Goal: Transaction & Acquisition: Book appointment/travel/reservation

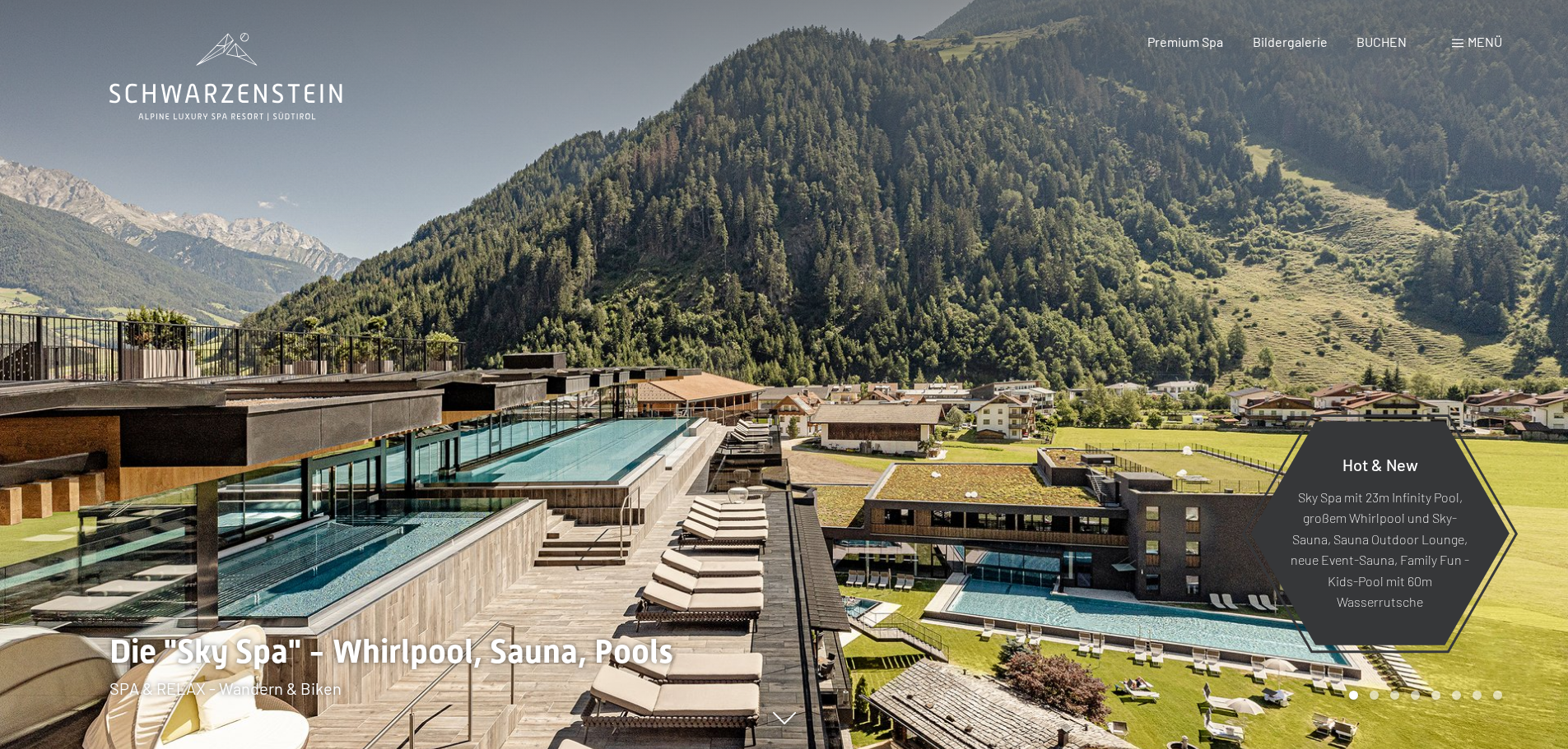
click at [1468, 44] on span "Menü" at bounding box center [1485, 41] width 35 height 15
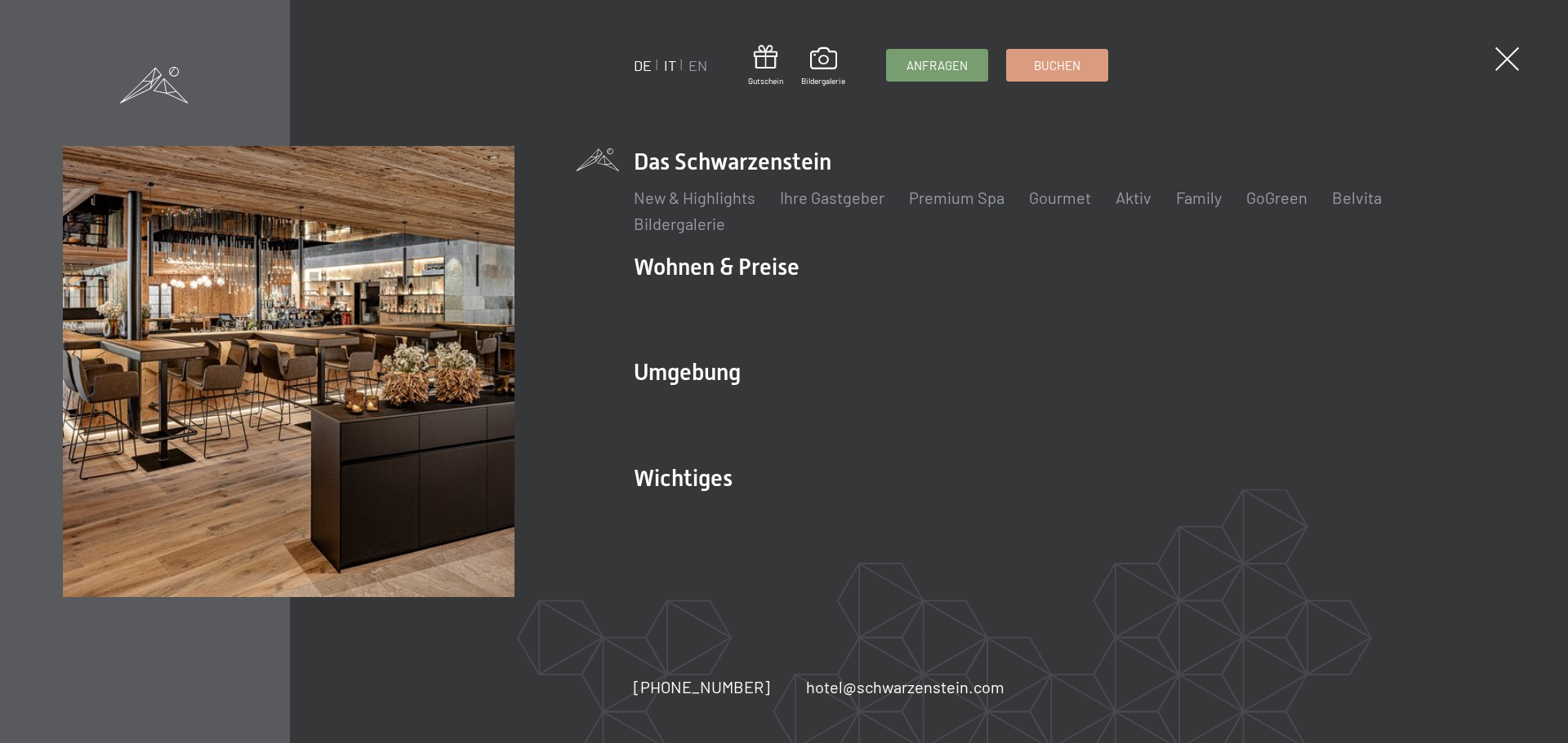
click at [670, 66] on link "IT" at bounding box center [670, 65] width 12 height 18
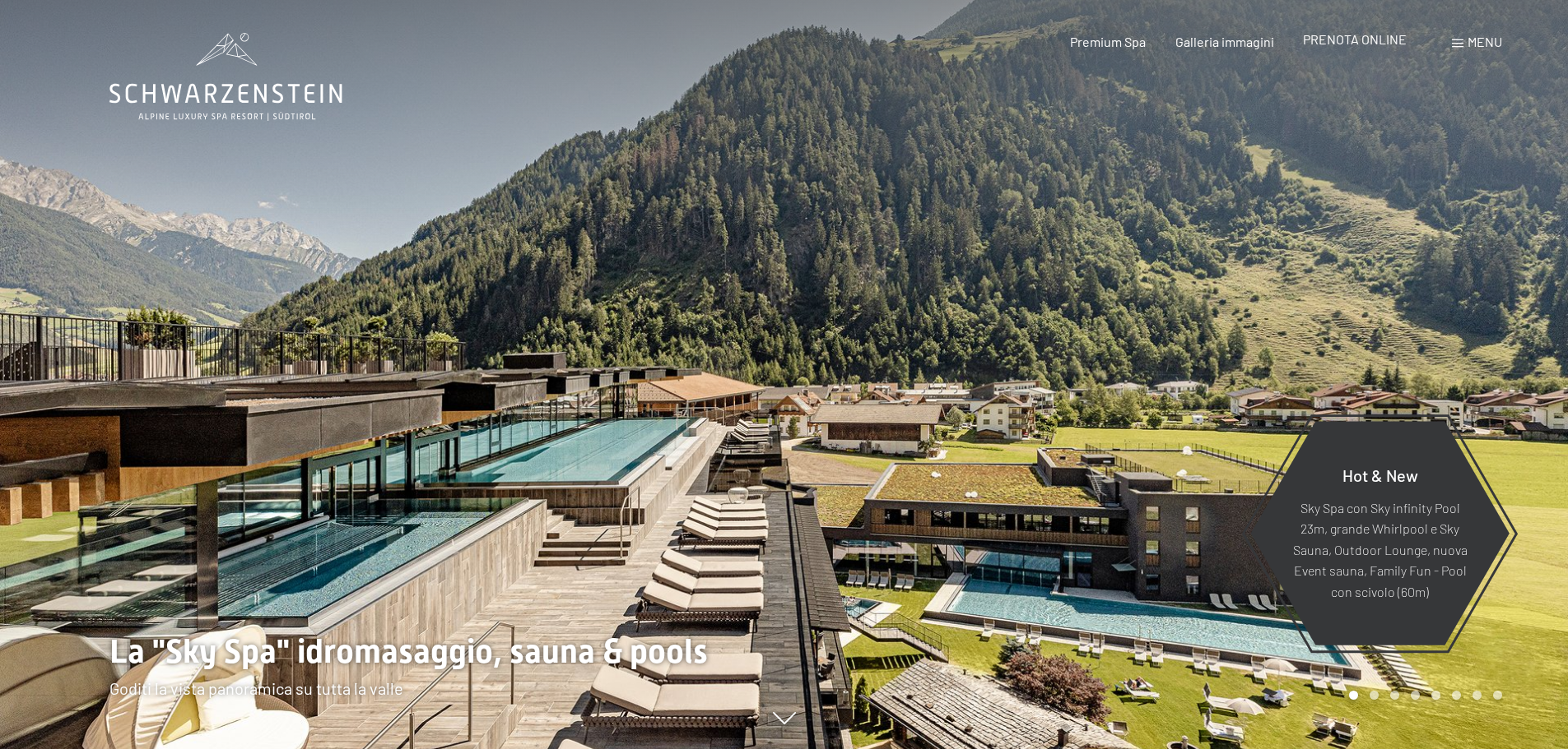
click at [1373, 37] on span "PRENOTA ONLINE" at bounding box center [1355, 39] width 104 height 15
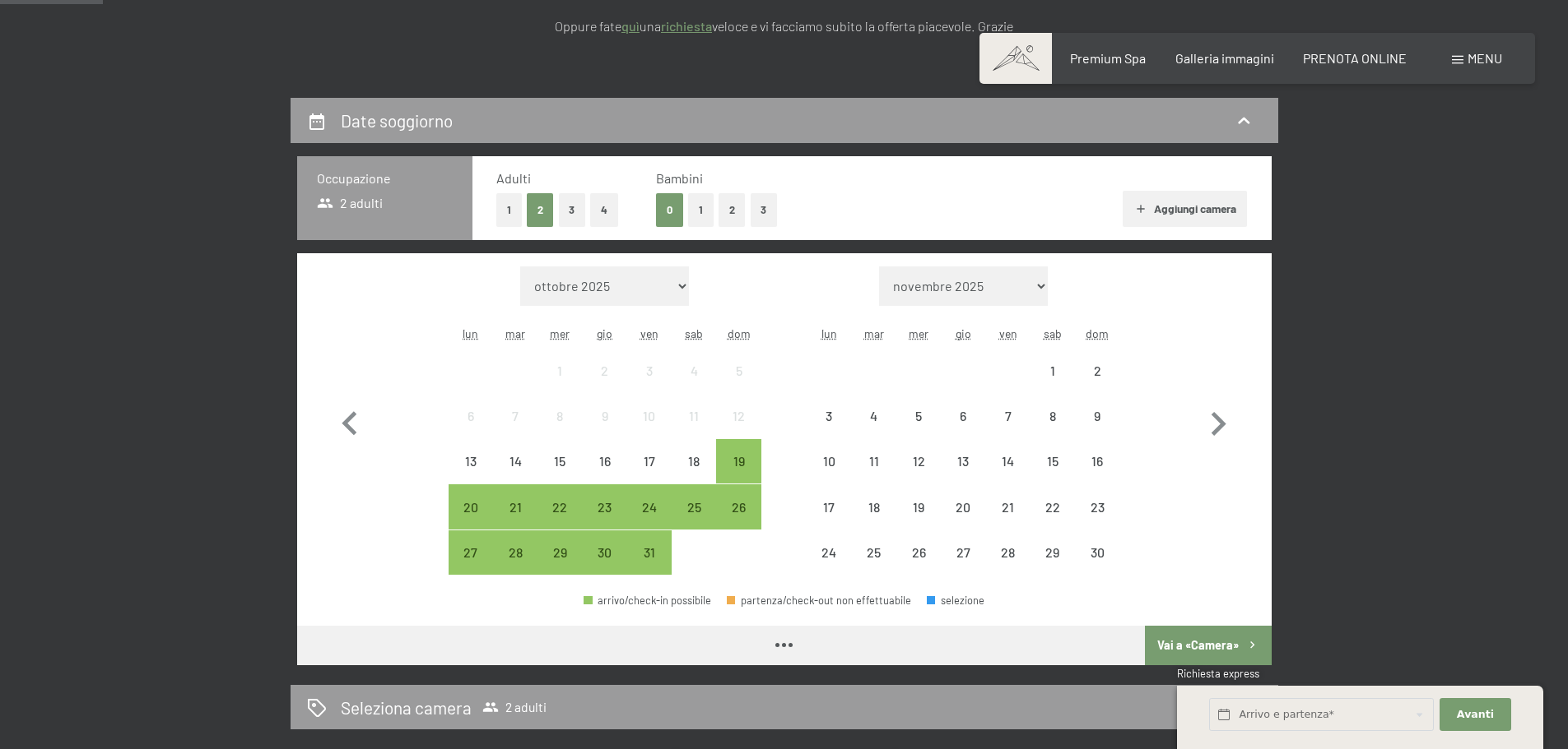
scroll to position [329, 0]
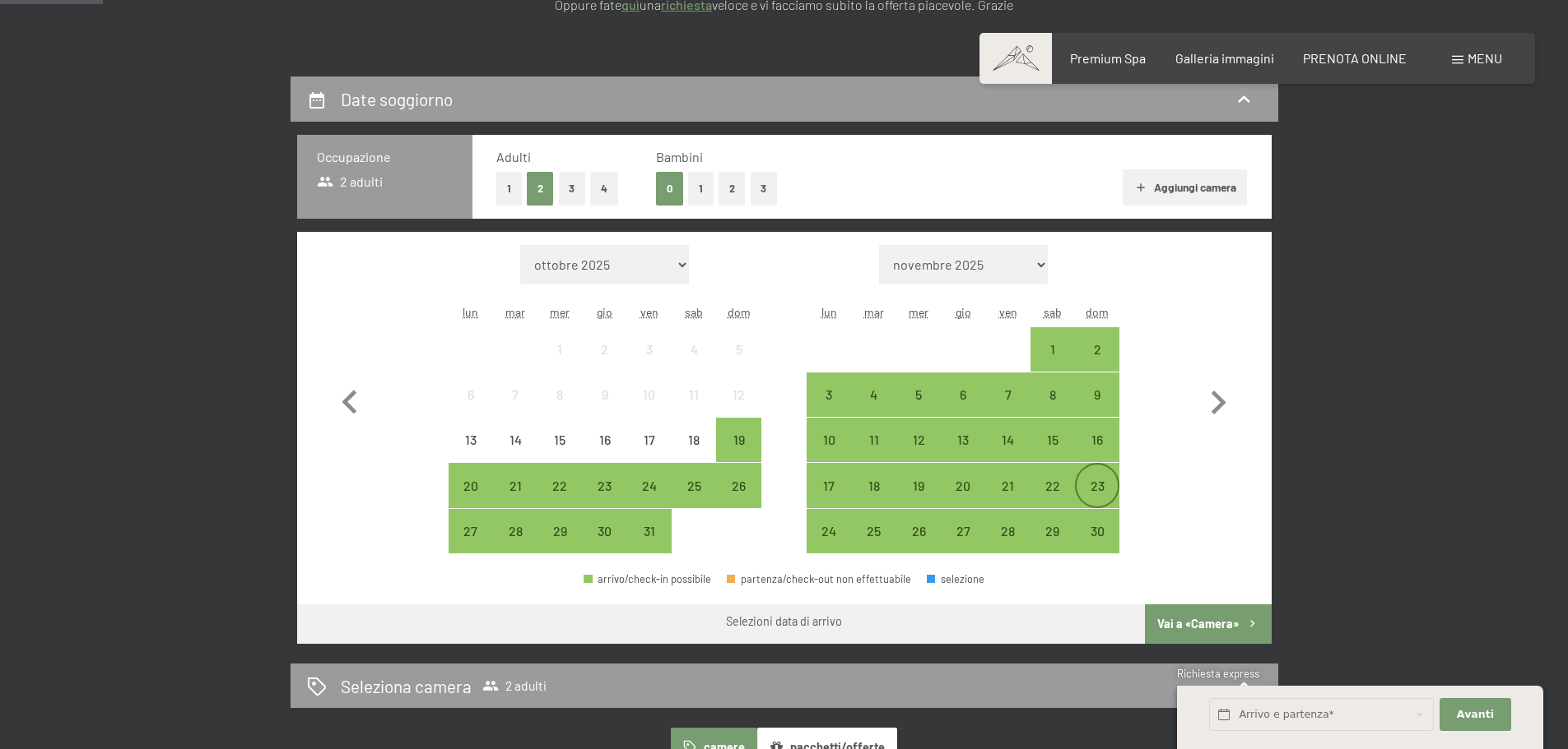
click at [1083, 491] on div "23" at bounding box center [1097, 499] width 41 height 41
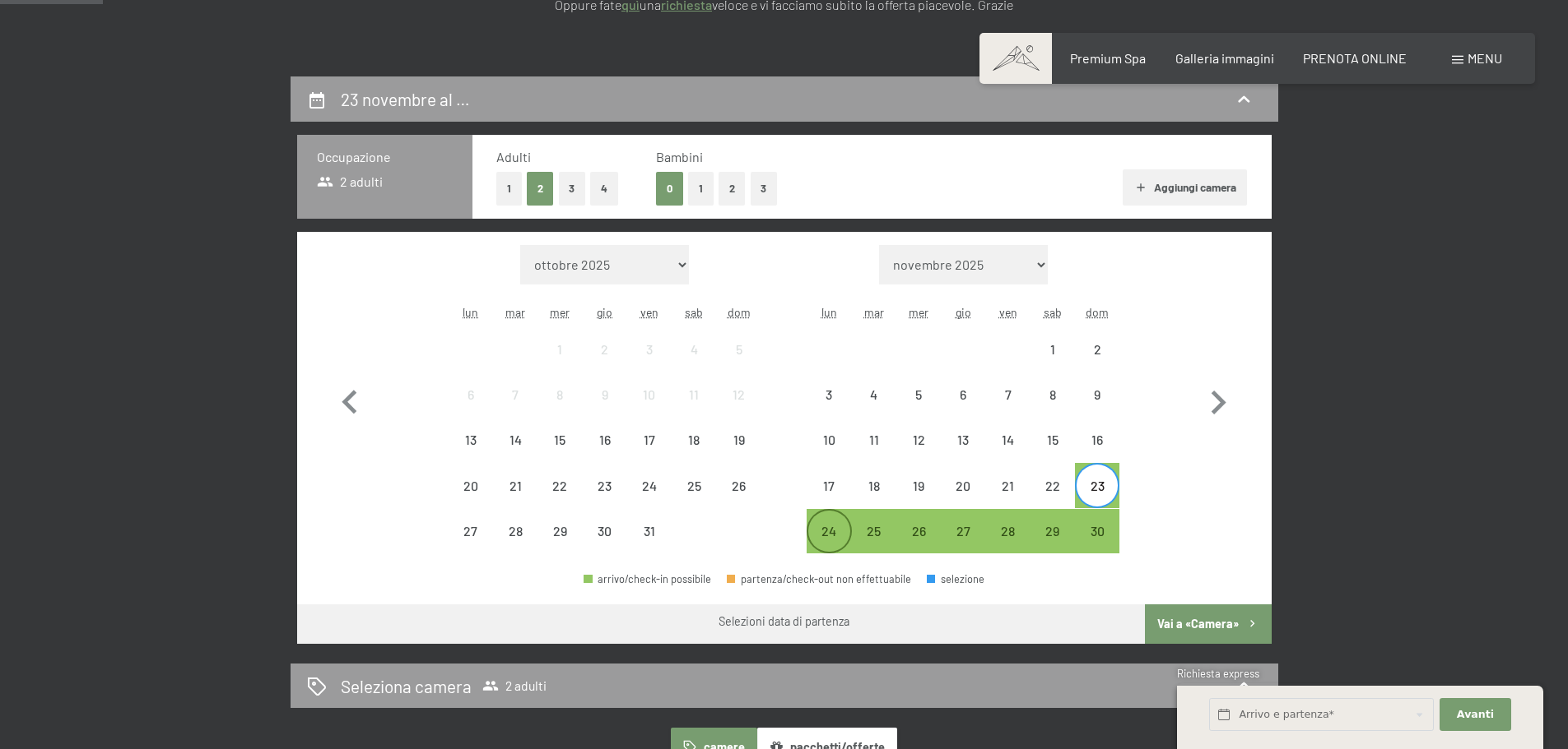
click at [821, 535] on div "24" at bounding box center [828, 545] width 41 height 41
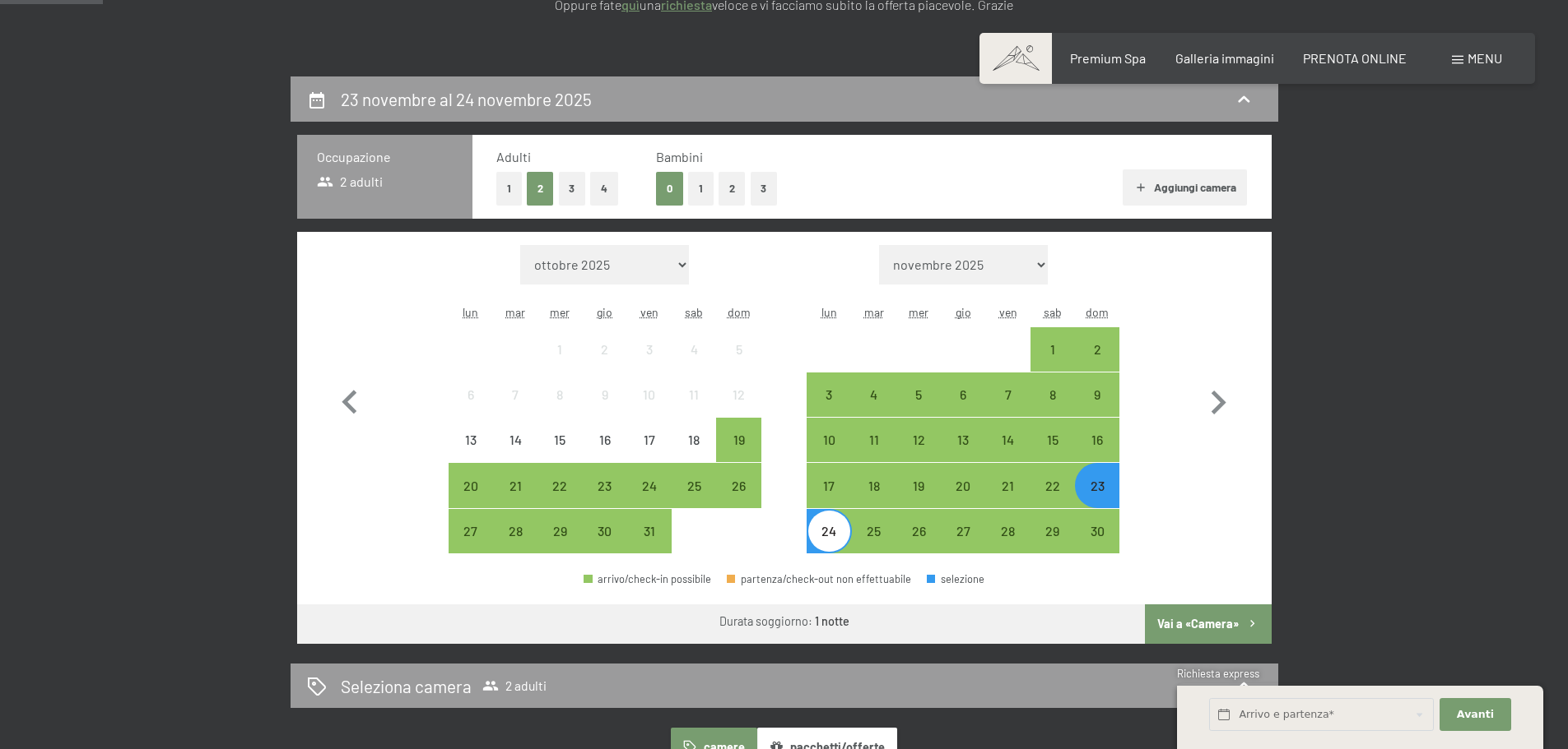
click at [1188, 623] on button "Vai a «Camera»" at bounding box center [1208, 624] width 126 height 39
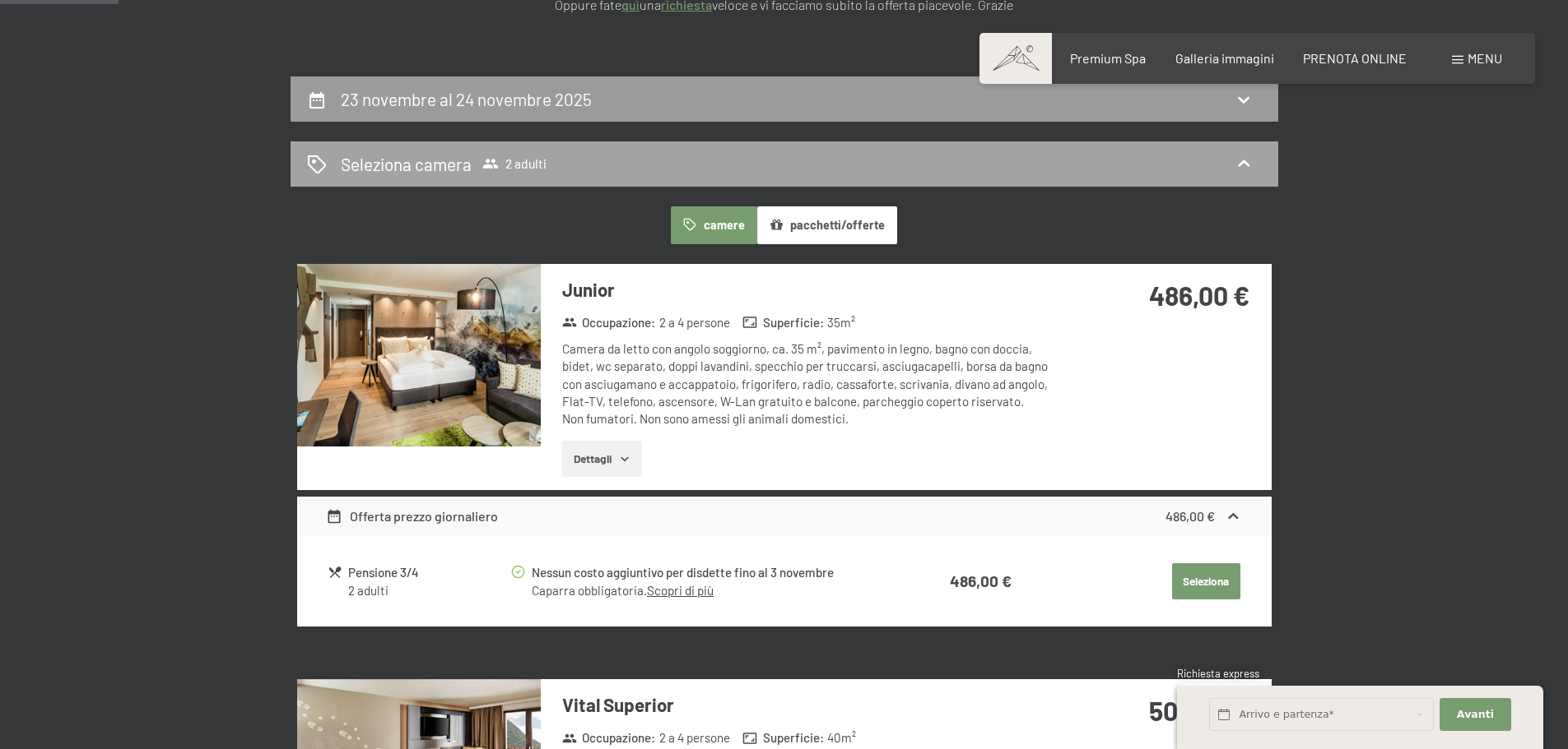
scroll to position [405, 0]
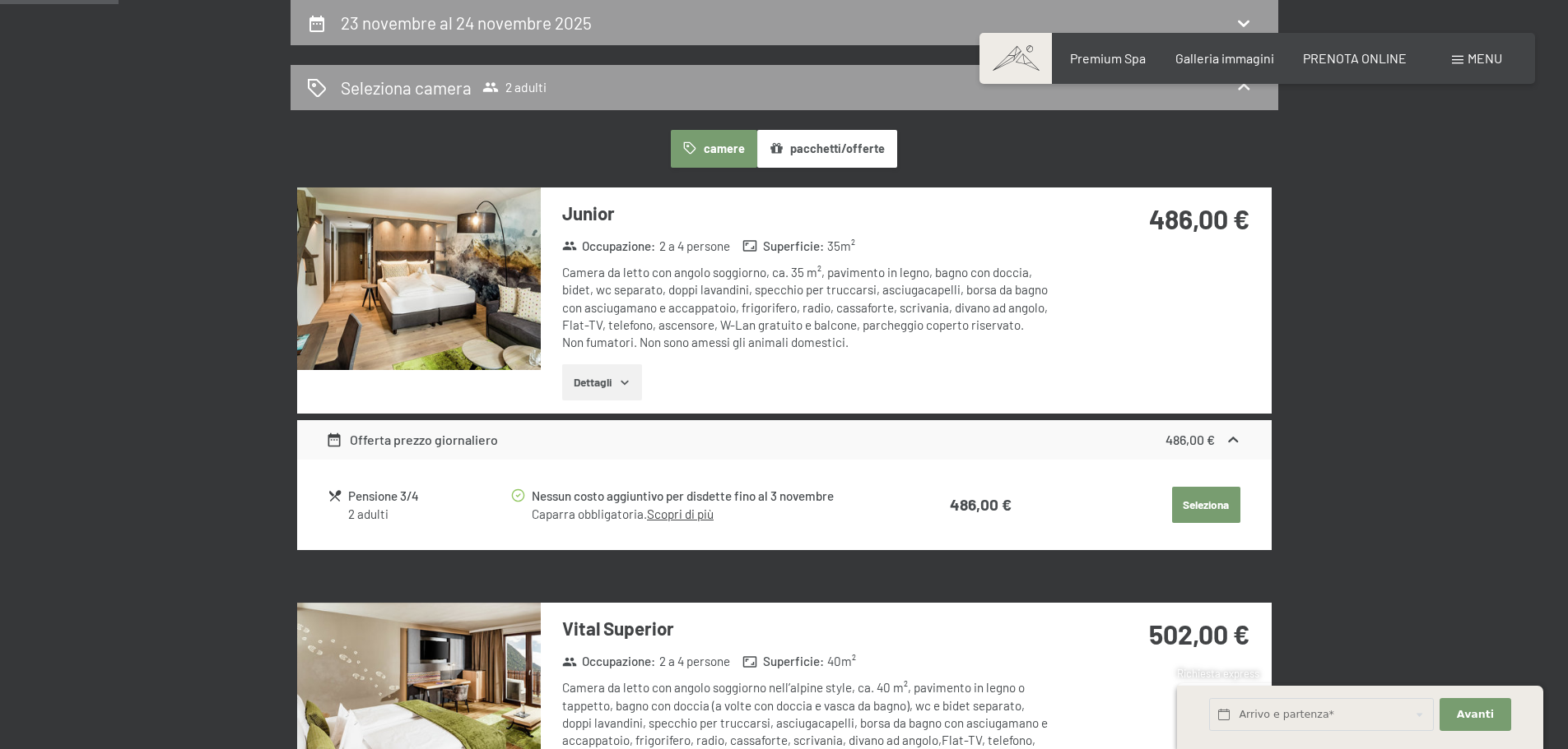
click at [596, 382] on button "Dettagli" at bounding box center [601, 383] width 80 height 36
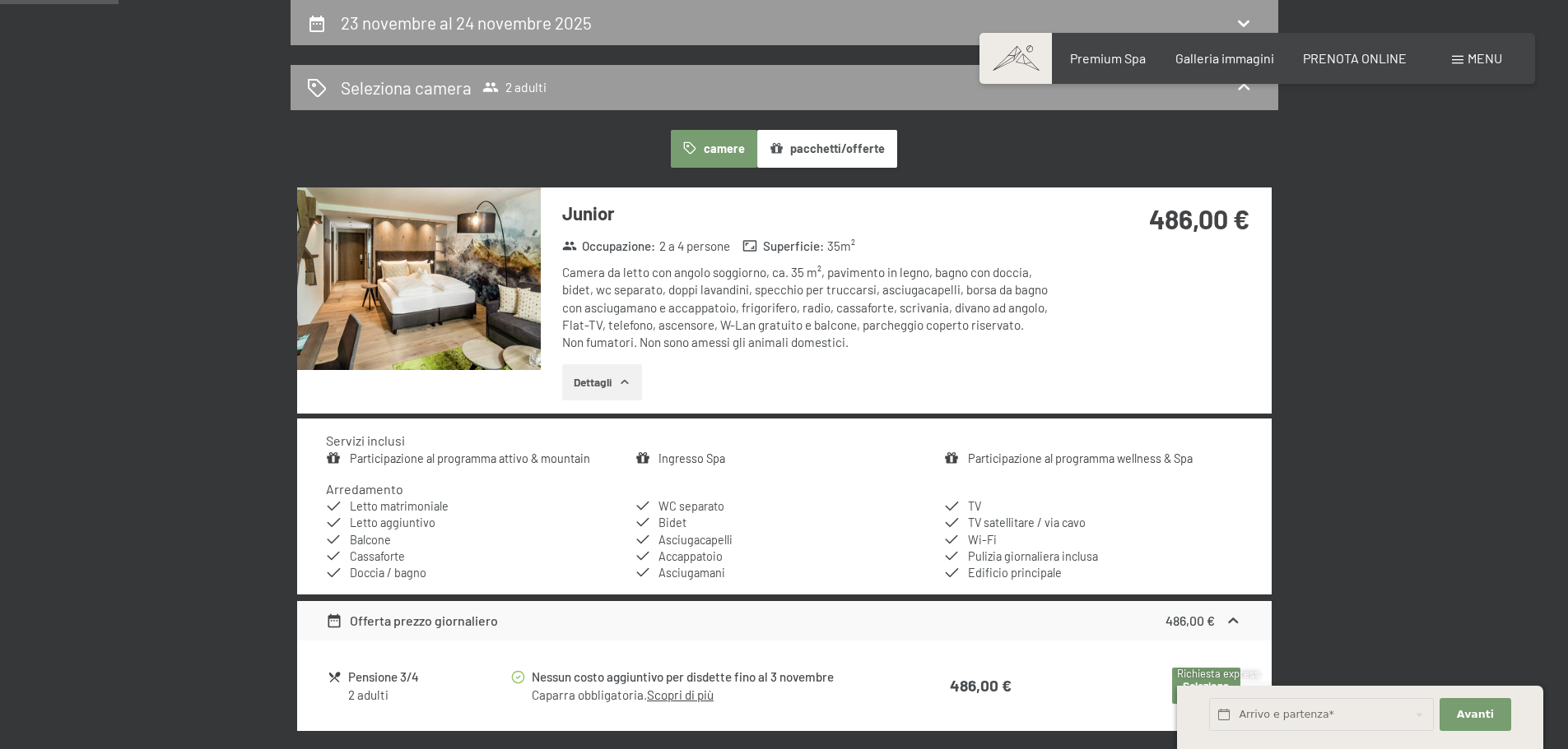
click at [577, 388] on button "Dettagli" at bounding box center [601, 383] width 80 height 36
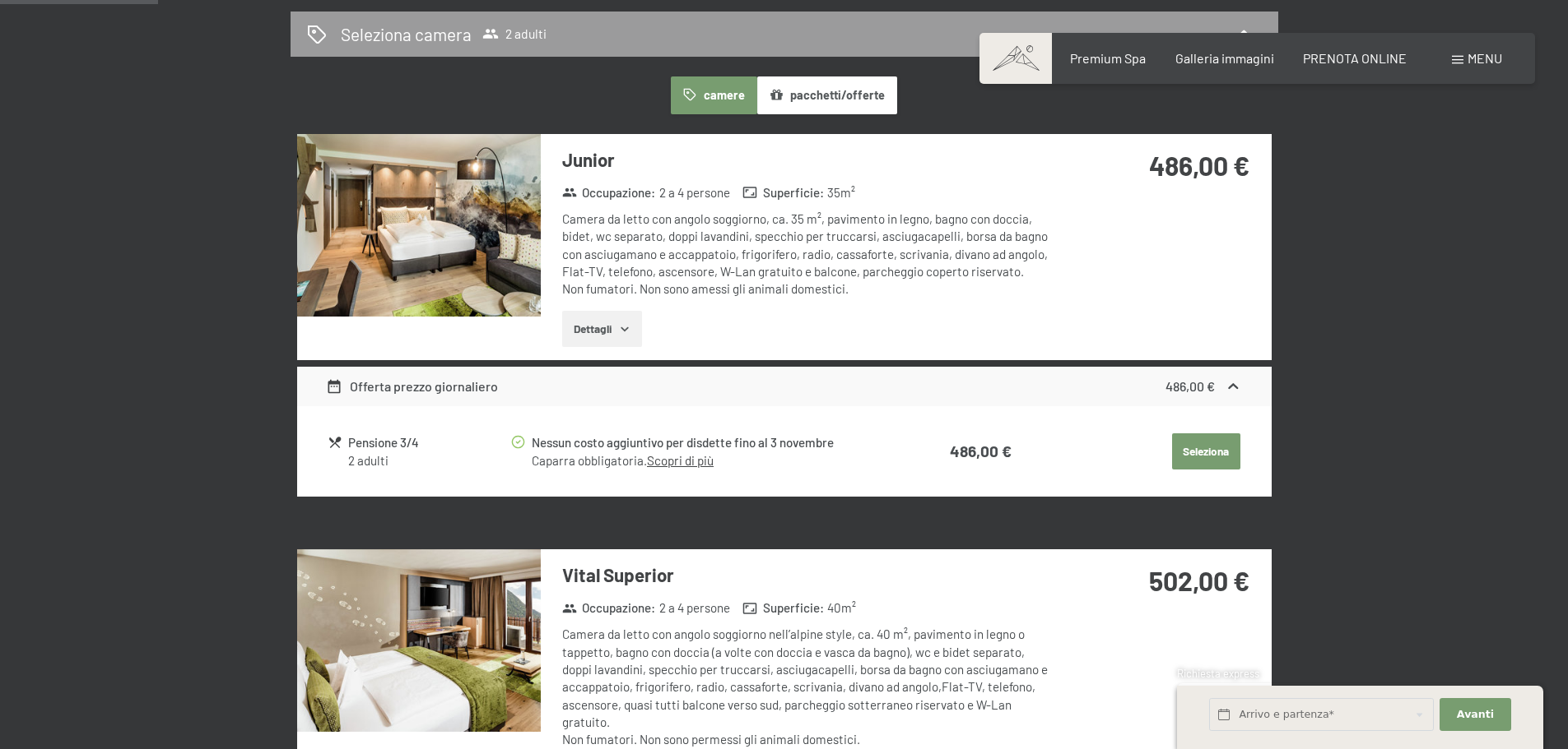
scroll to position [488, 0]
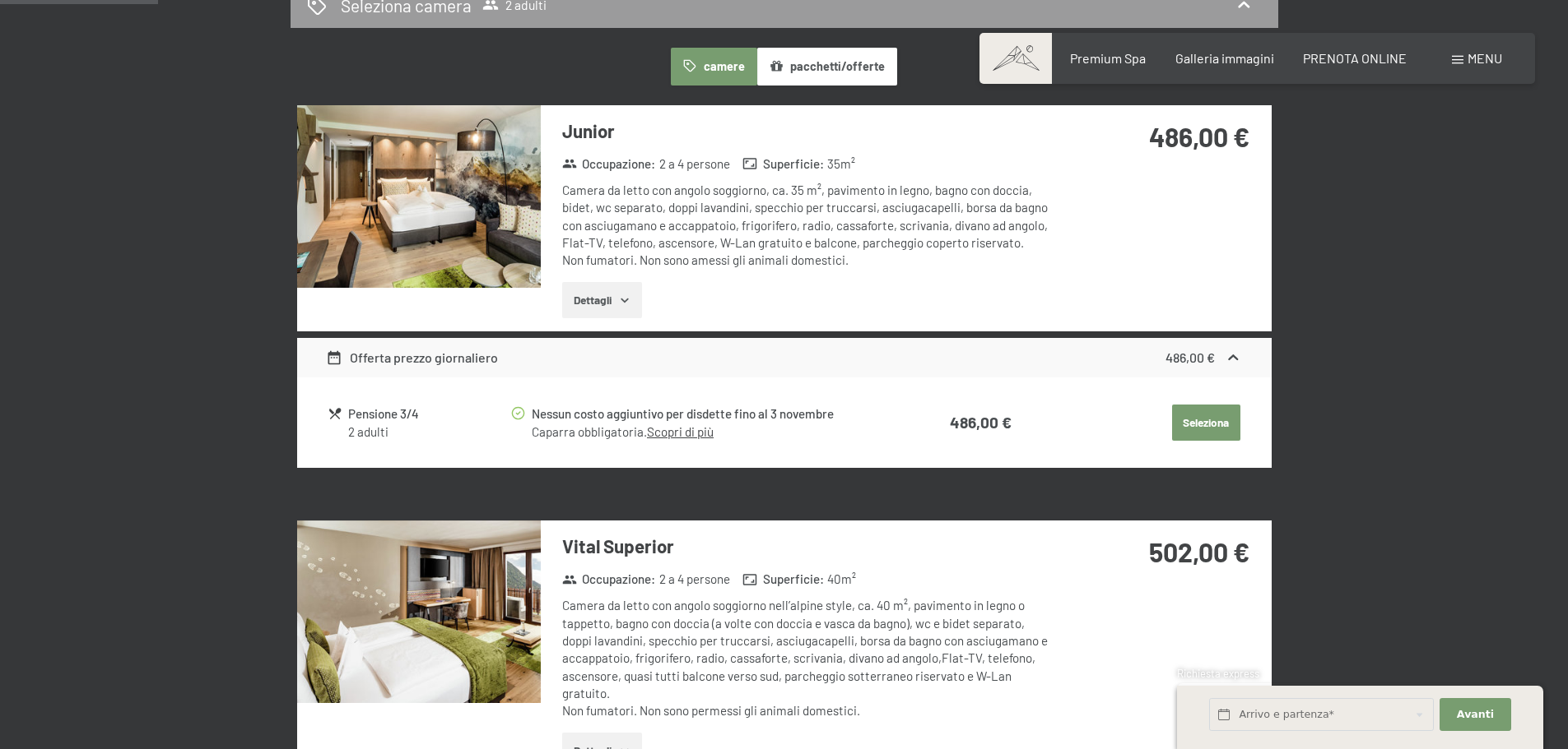
click at [455, 215] on img at bounding box center [419, 197] width 244 height 182
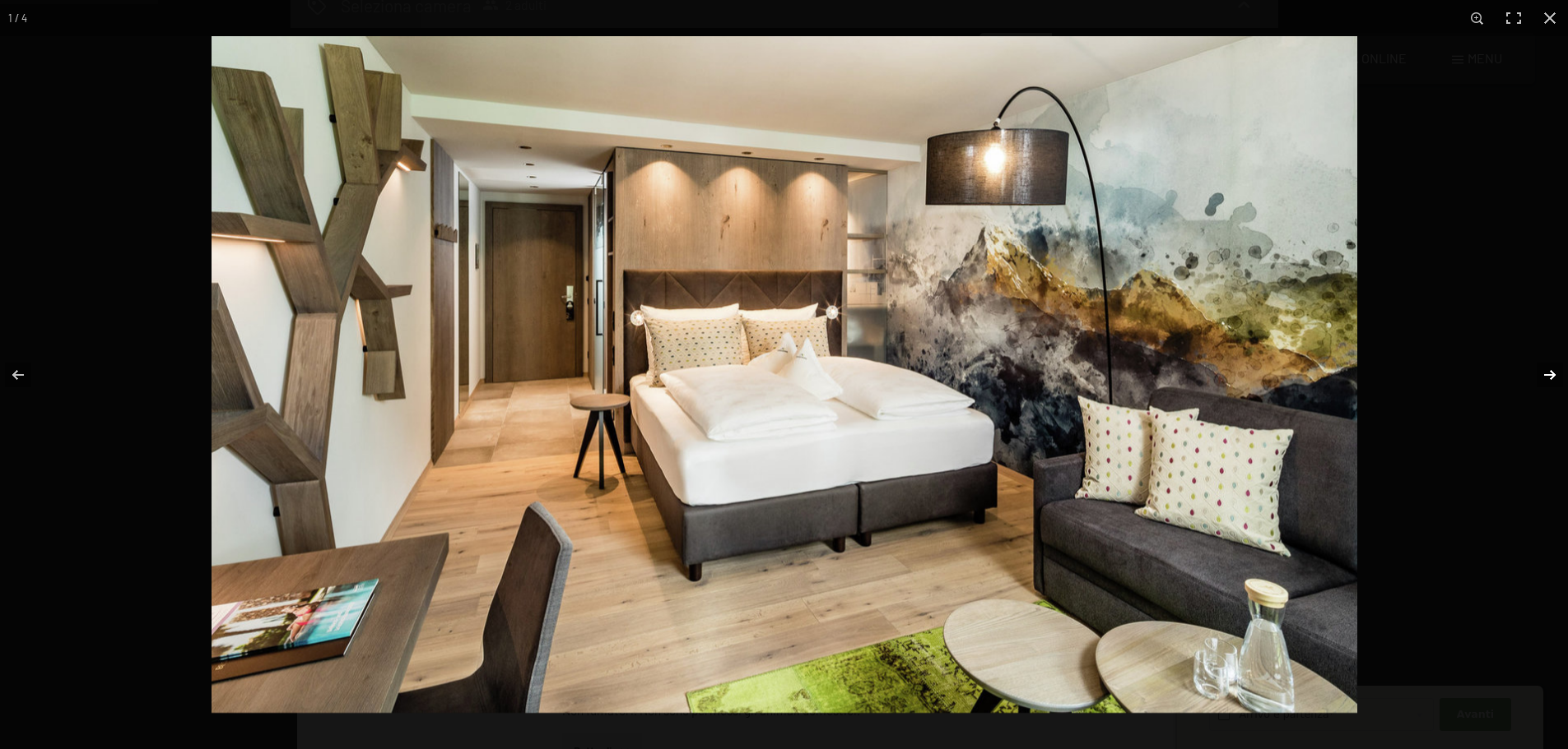
click at [1548, 373] on button "button" at bounding box center [1539, 375] width 58 height 83
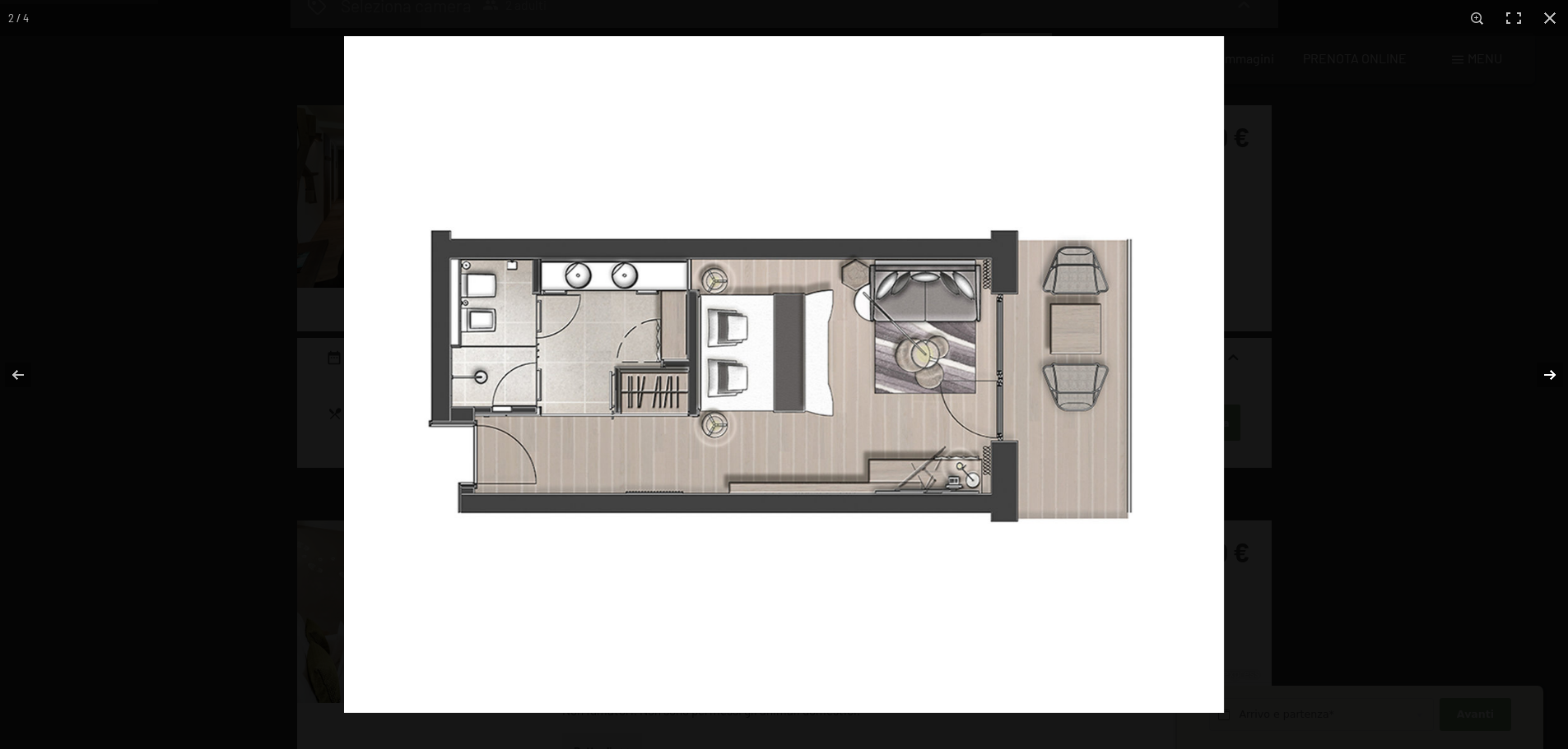
click at [1548, 373] on button "button" at bounding box center [1539, 375] width 58 height 83
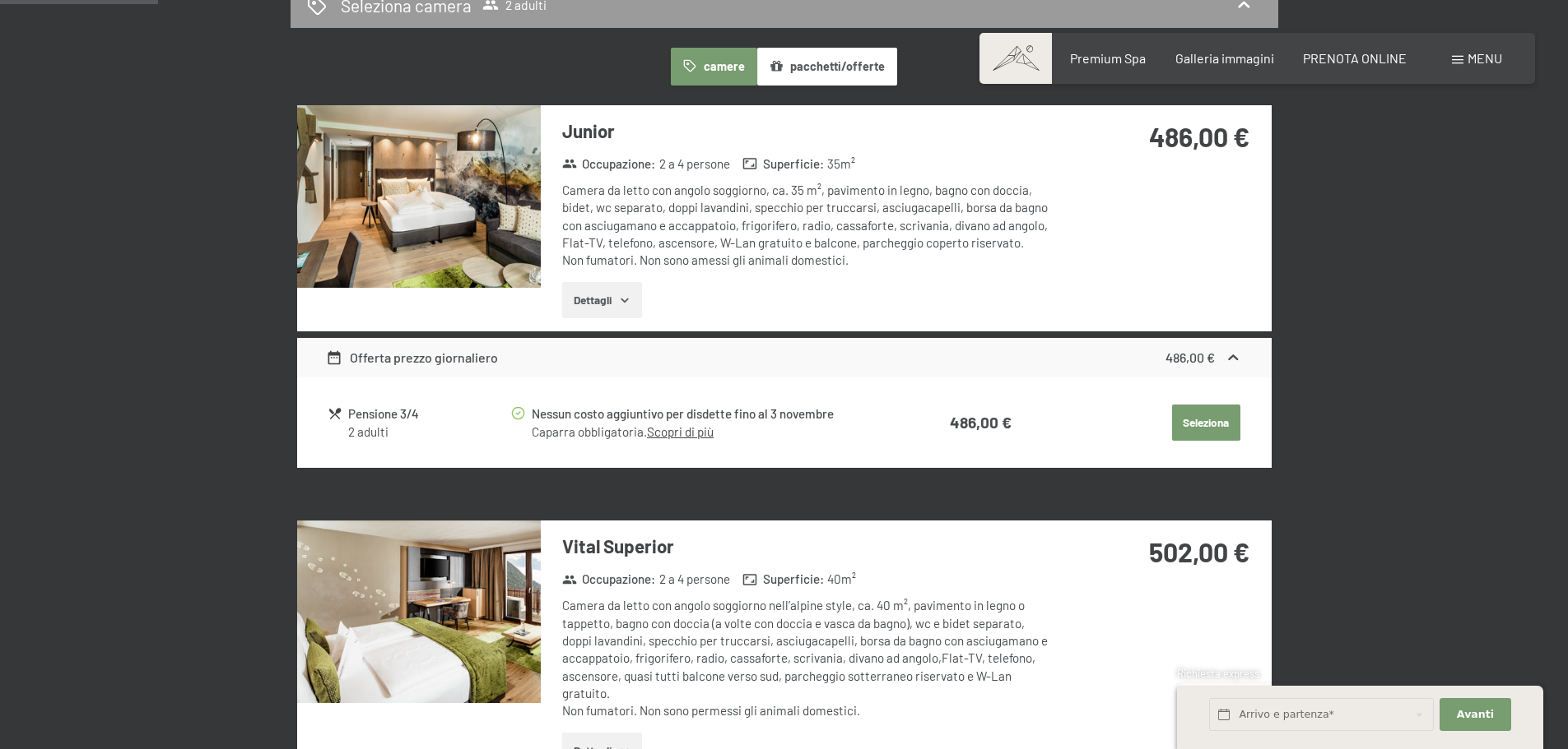
click at [0, 0] on button "button" at bounding box center [0, 0] width 0 height 0
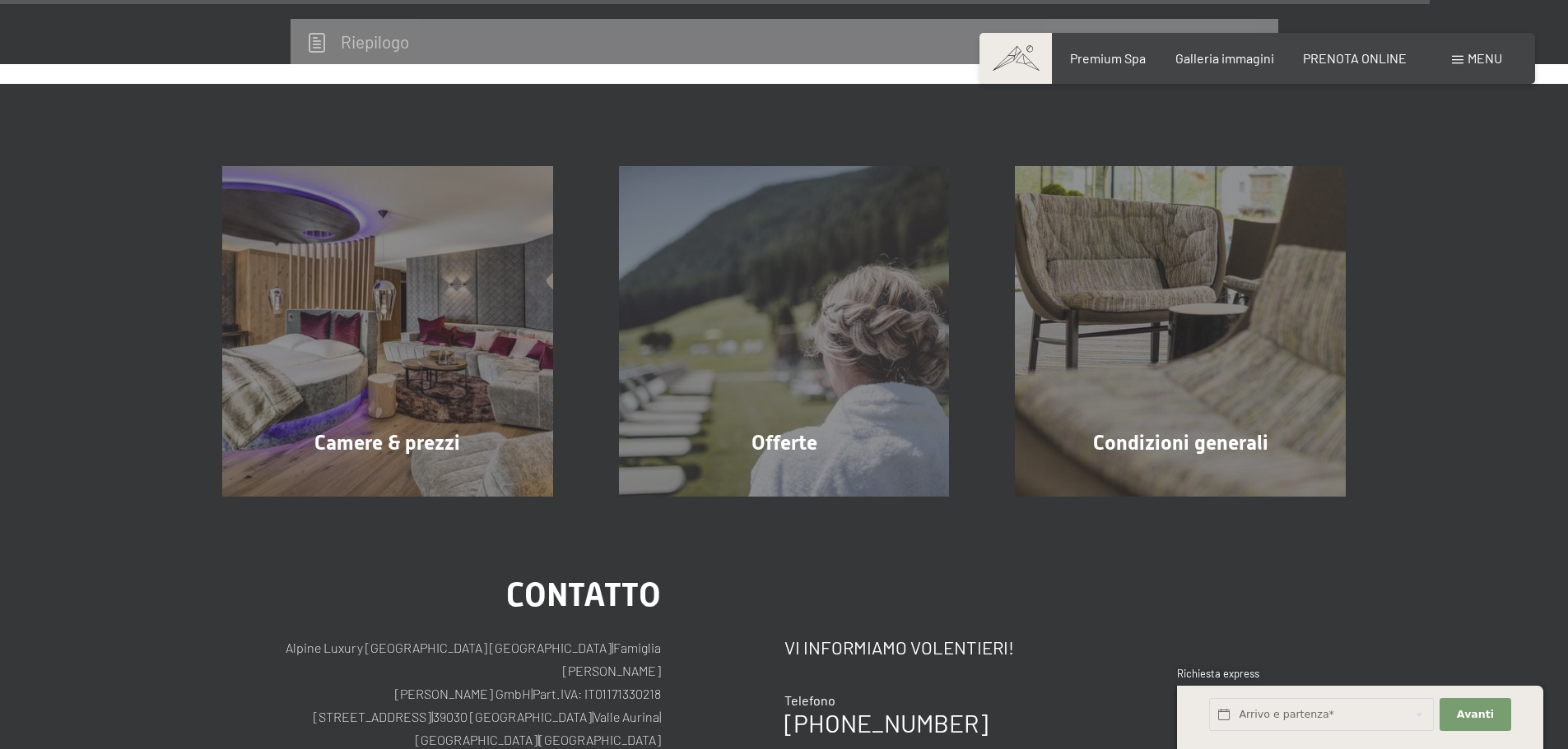
scroll to position [4519, 0]
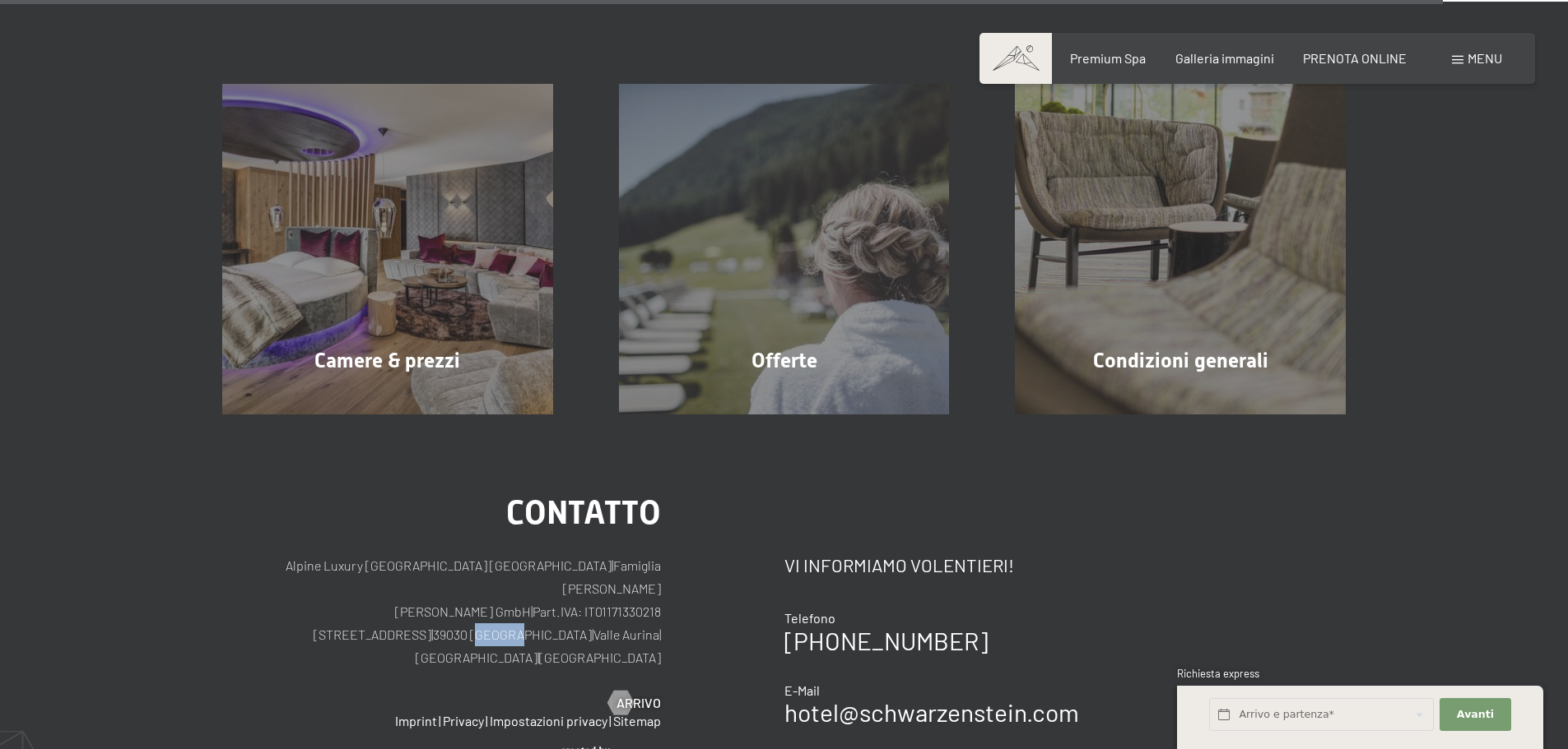
drag, startPoint x: 452, startPoint y: 581, endPoint x: 486, endPoint y: 583, distance: 34.1
click at [486, 583] on p "Alpine Luxury SPA Resort SCHWARZENSTEIN | Famiglia Zimmerhofer Otmar Zimmerhofe…" at bounding box center [441, 612] width 439 height 115
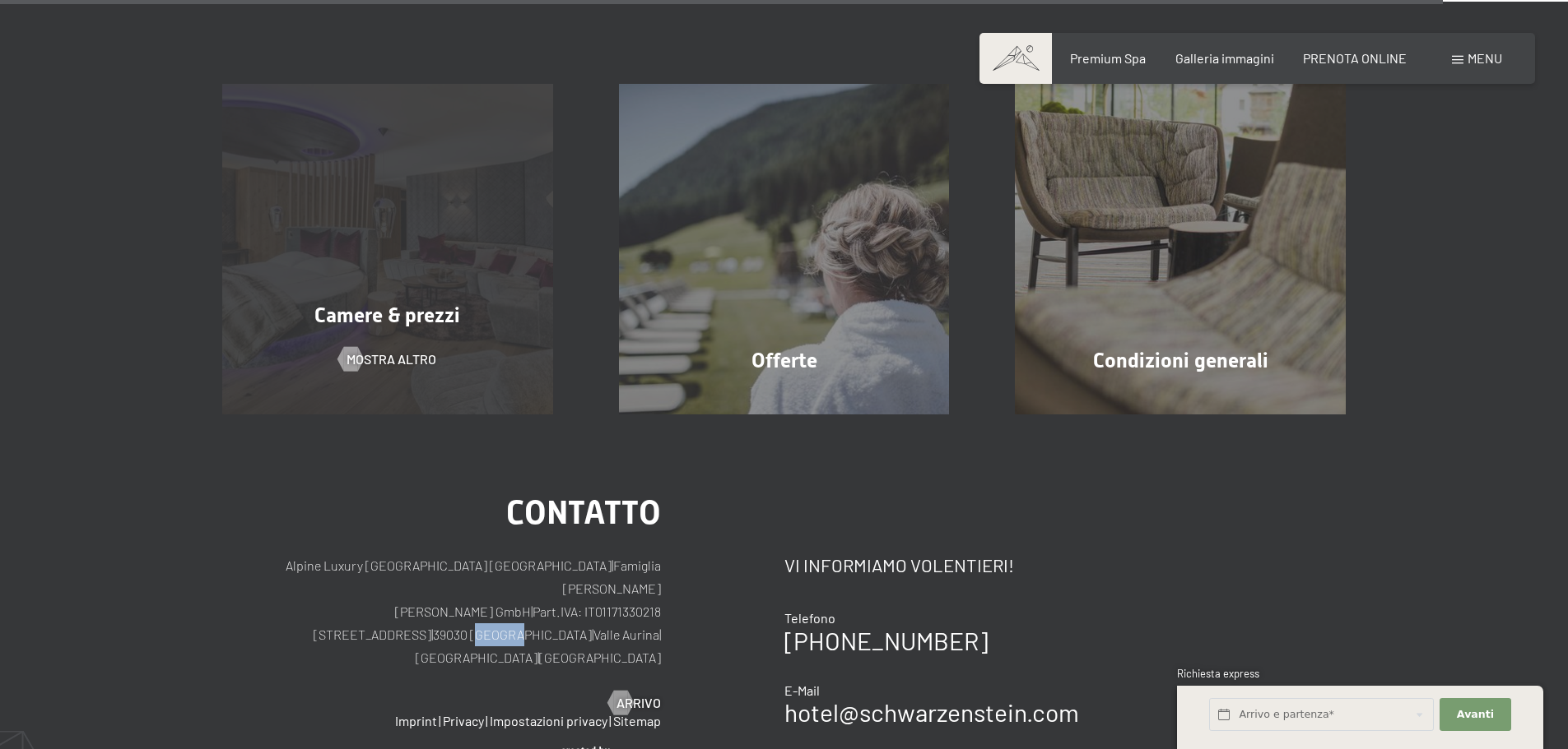
copy p "Lutago"
